Goal: Check status: Check status

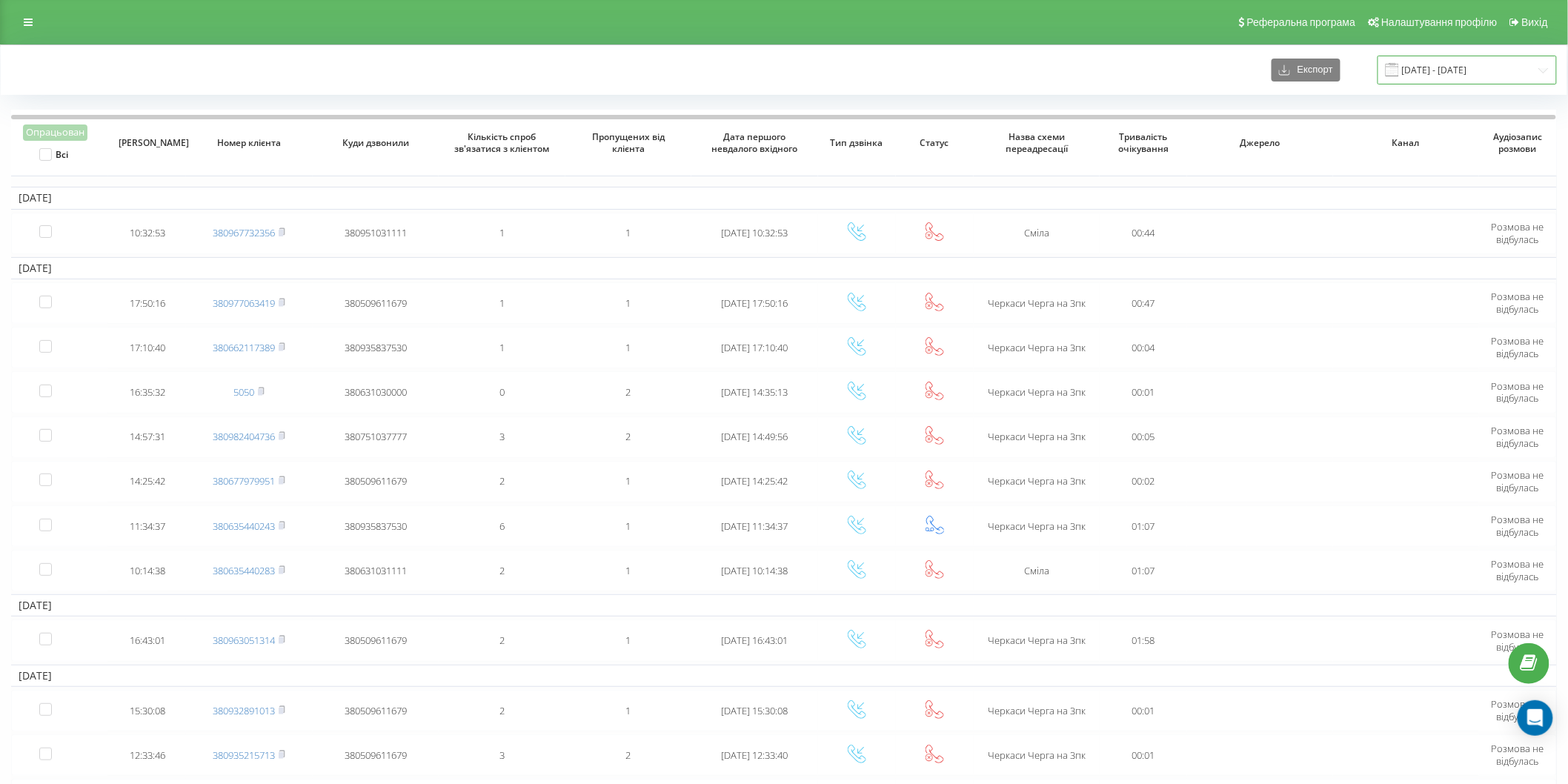
click at [1507, 67] on input "06.10.2024 - 06.11.2024" at bounding box center [1467, 70] width 179 height 29
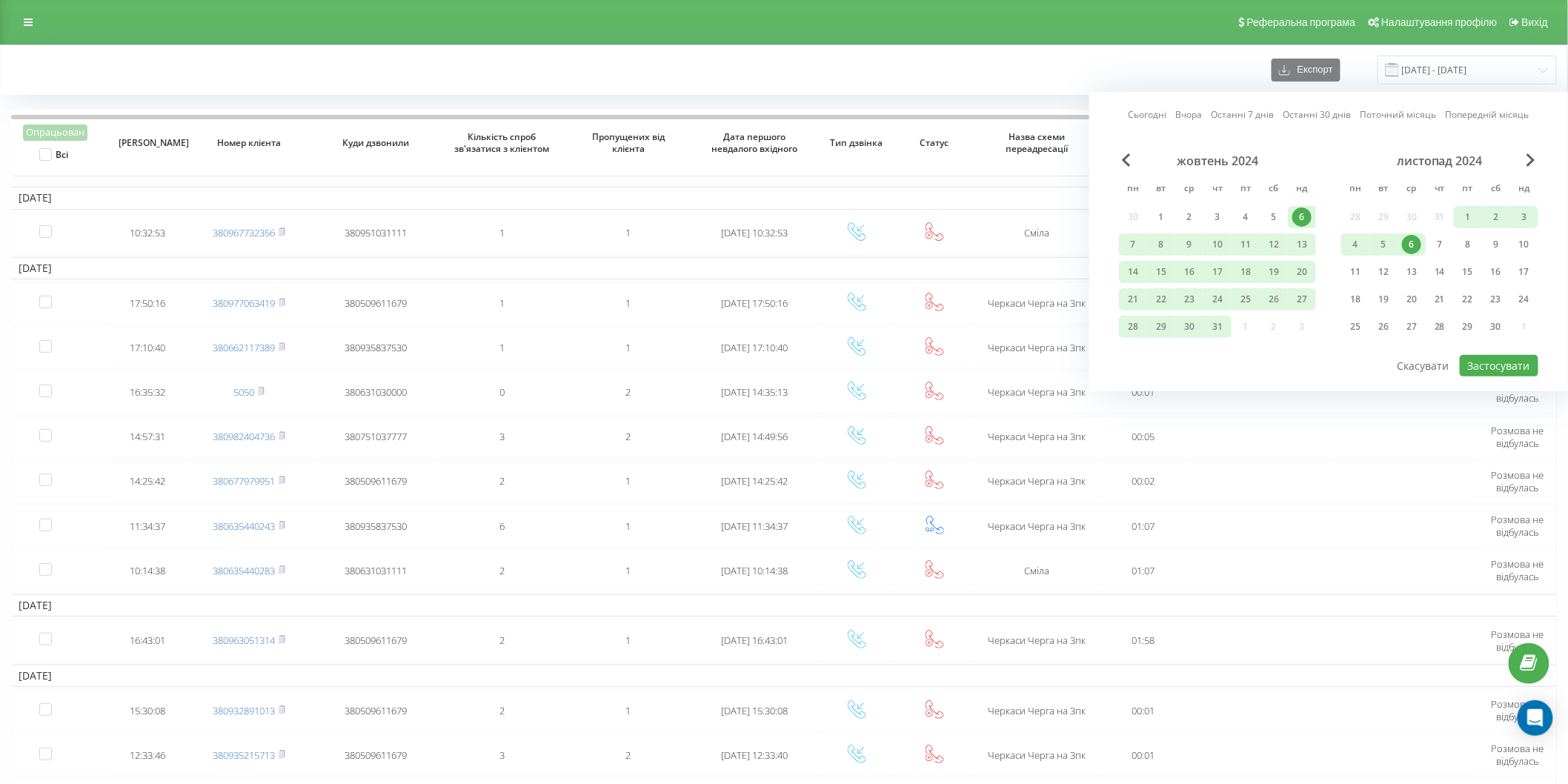
click at [1149, 117] on link "Сьогодні" at bounding box center [1148, 114] width 39 height 14
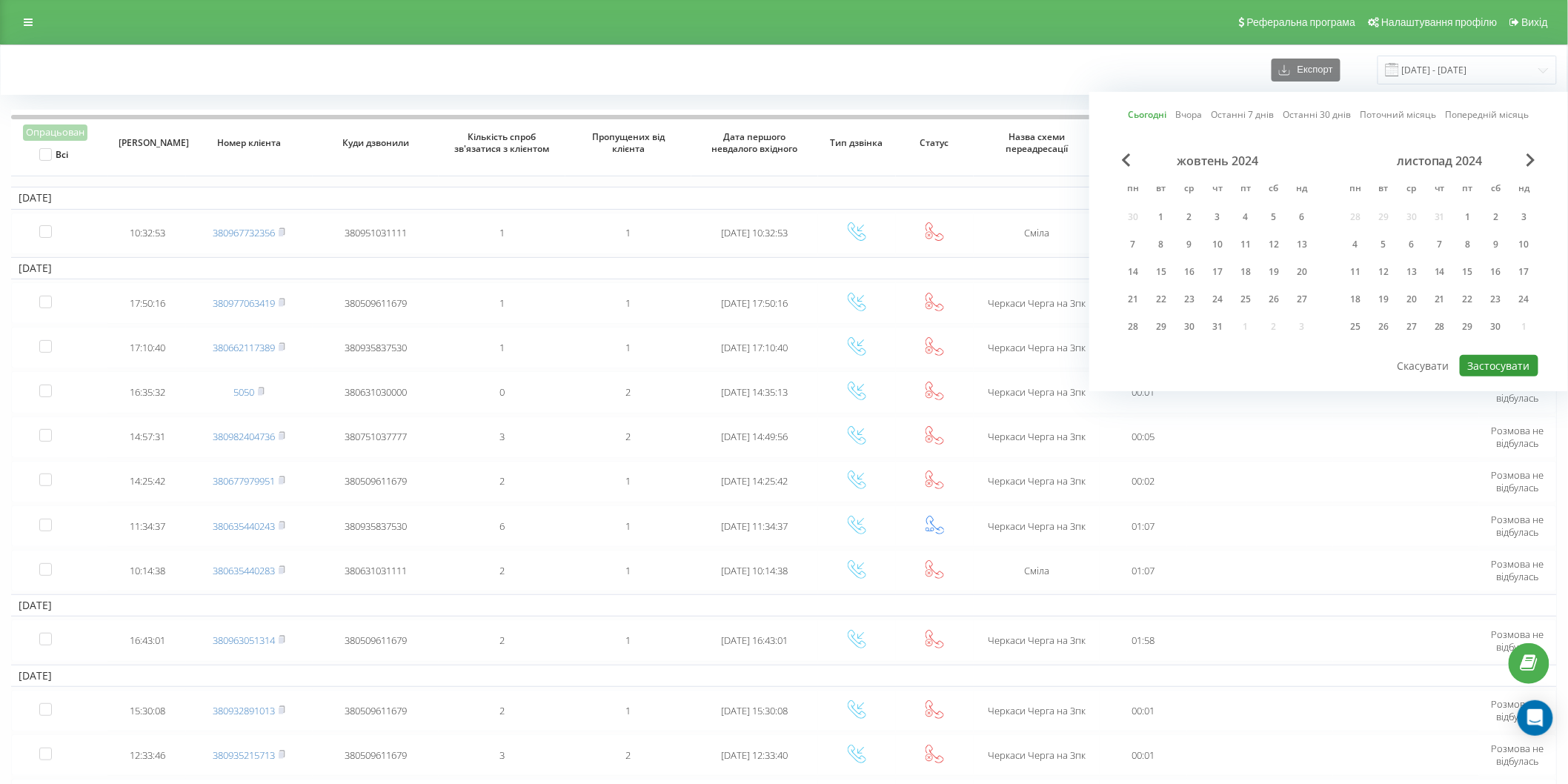
click at [1520, 369] on button "Застосувати" at bounding box center [1499, 366] width 79 height 21
type input "[DATE] - [DATE]"
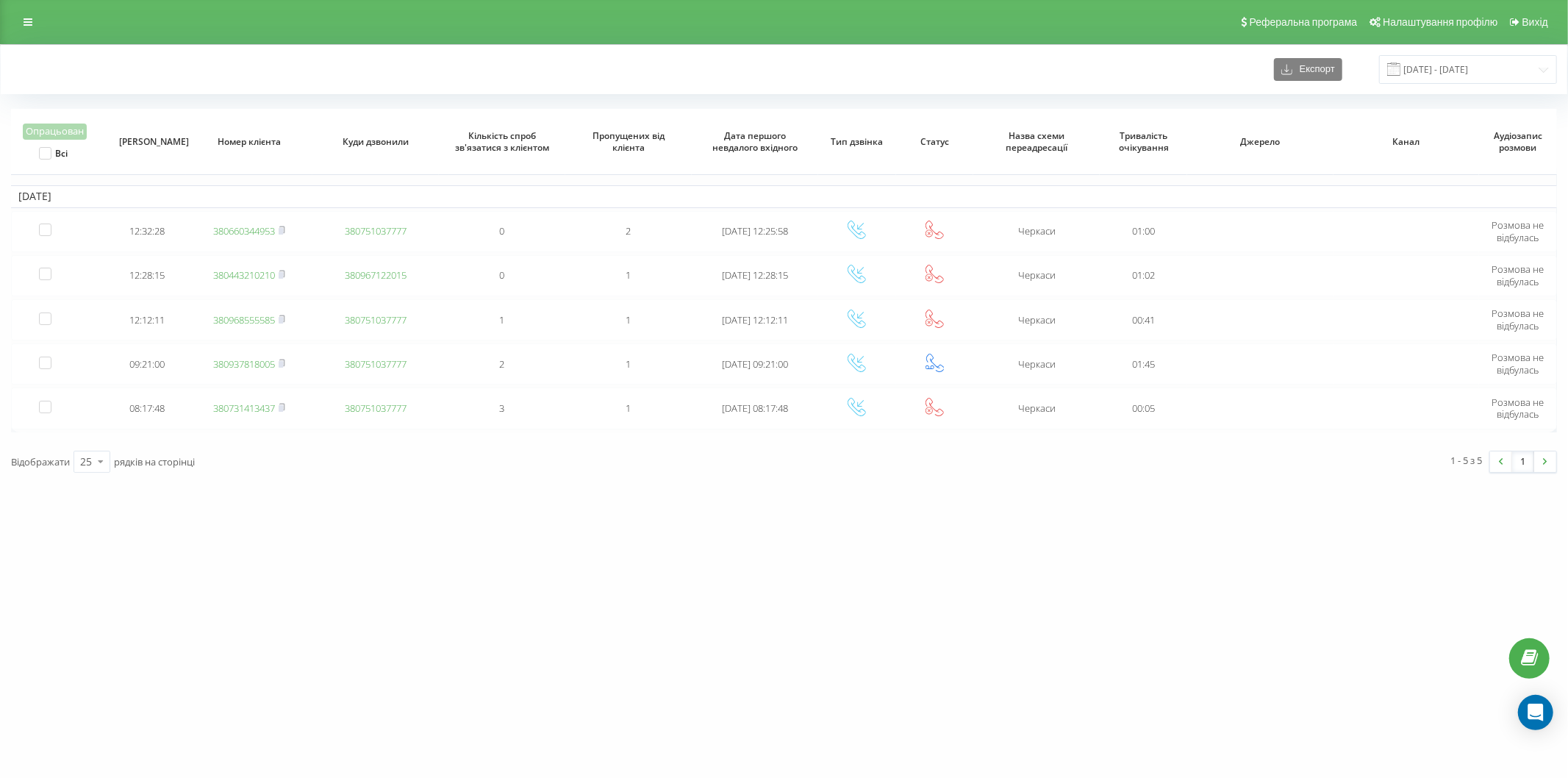
drag, startPoint x: 23, startPoint y: 16, endPoint x: 38, endPoint y: 41, distance: 29.2
click at [23, 17] on link at bounding box center [27, 21] width 26 height 20
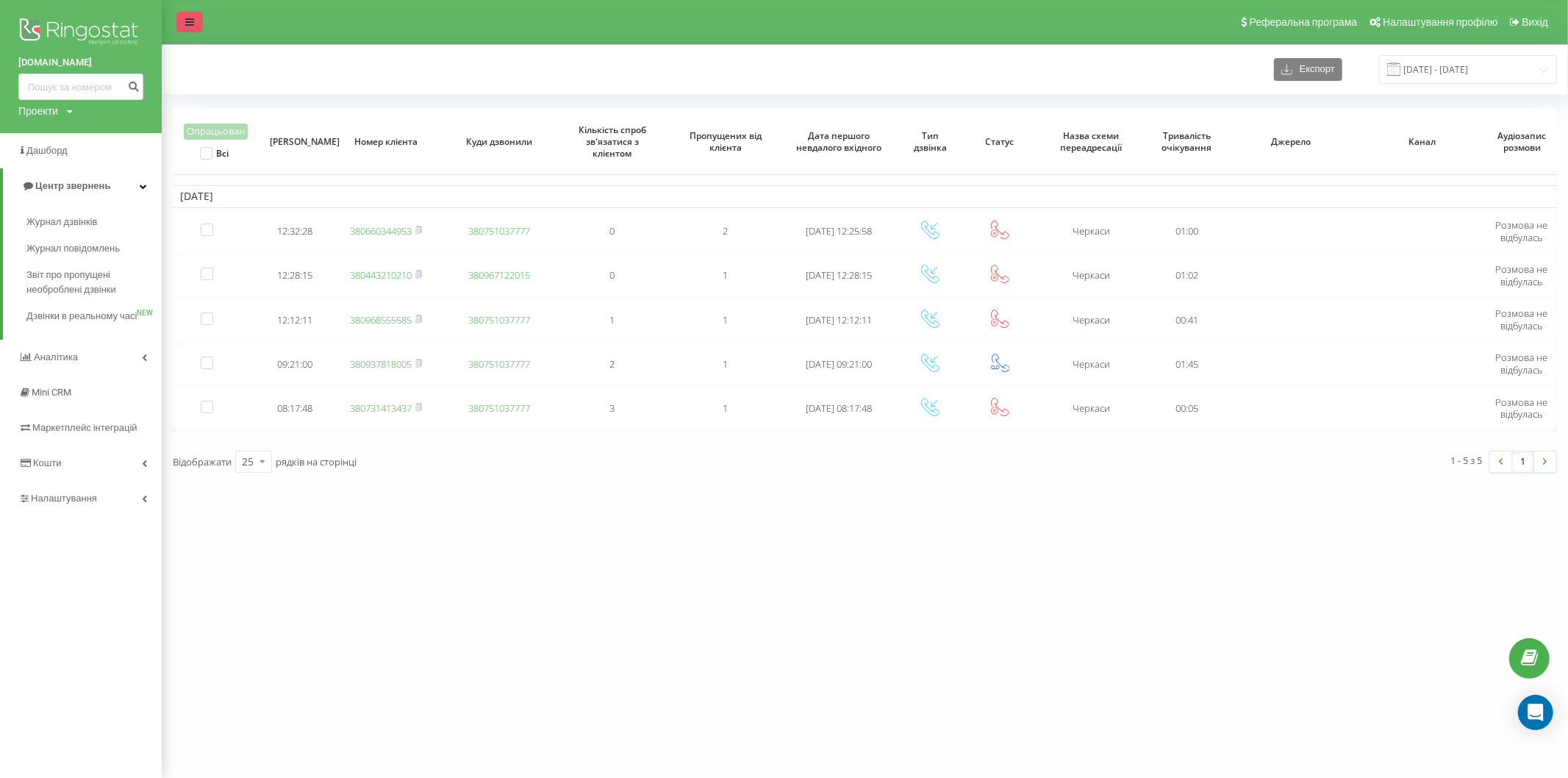
click at [185, 27] on link at bounding box center [189, 21] width 26 height 20
